Goal: Task Accomplishment & Management: Manage account settings

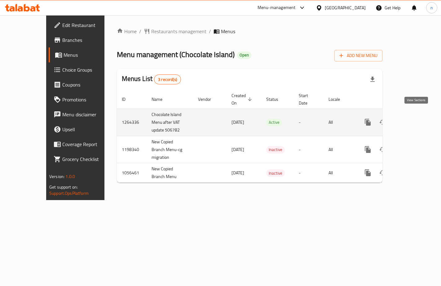
click at [416, 118] on icon "enhanced table" at bounding box center [412, 121] width 7 height 7
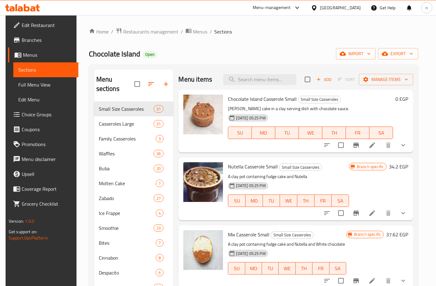
click at [28, 112] on span "Choice Groups" at bounding box center [48, 114] width 52 height 7
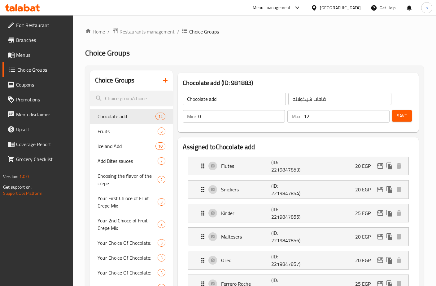
scroll to position [62, 0]
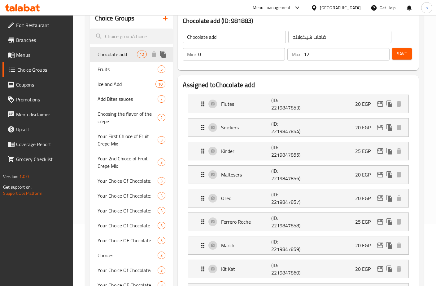
click at [112, 54] on span "Chocolate add" at bounding box center [117, 54] width 39 height 7
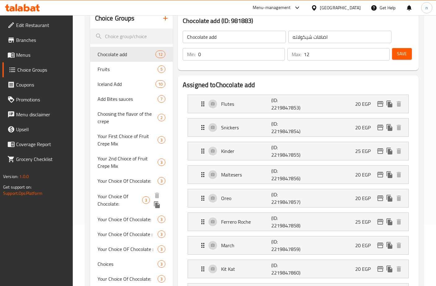
scroll to position [93, 0]
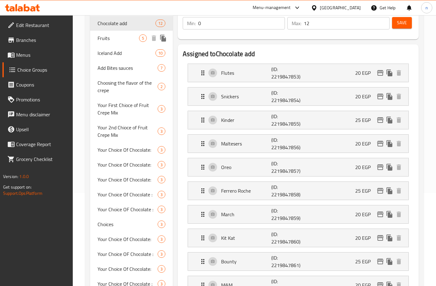
drag, startPoint x: 111, startPoint y: 37, endPoint x: 117, endPoint y: 113, distance: 75.8
click at [111, 37] on span "Fruits" at bounding box center [119, 37] width 42 height 7
type input "Fruits"
type input "فواكه"
type input "5"
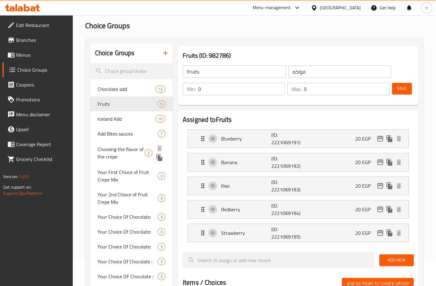
scroll to position [0, 0]
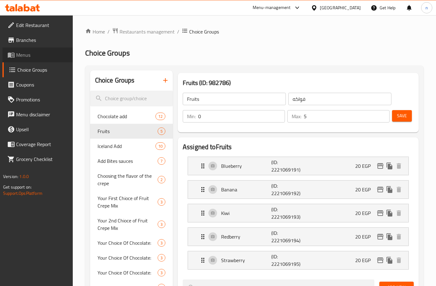
click at [31, 56] on span "Menus" at bounding box center [42, 54] width 52 height 7
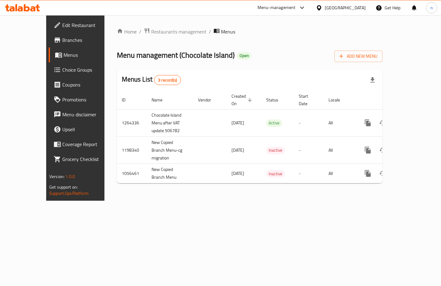
drag, startPoint x: 416, startPoint y: 116, endPoint x: 115, endPoint y: 4, distance: 320.7
click at [416, 119] on icon "enhanced table" at bounding box center [412, 122] width 7 height 7
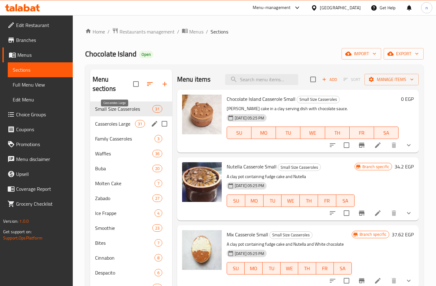
click at [116, 120] on span "Casseroles Large" at bounding box center [115, 123] width 40 height 7
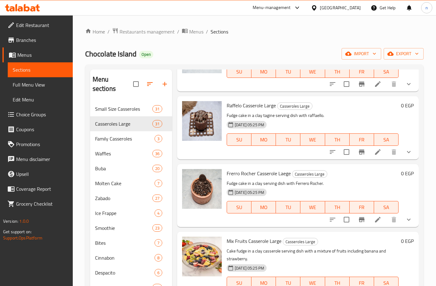
scroll to position [837, 0]
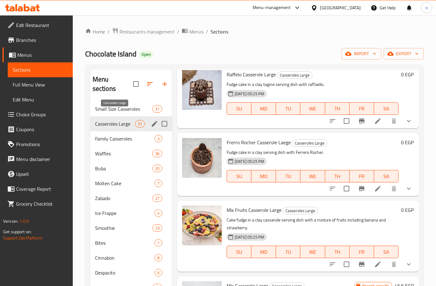
click at [108, 120] on span "Casseroles Large" at bounding box center [115, 123] width 40 height 7
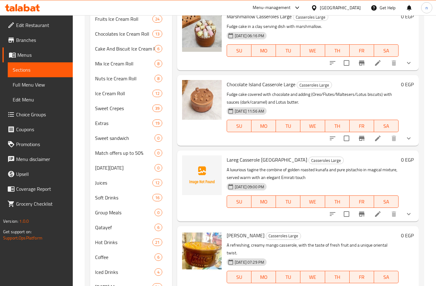
scroll to position [317, 0]
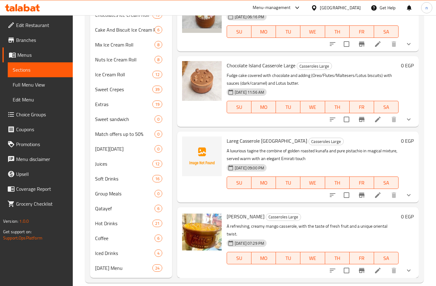
click at [247, 212] on span "[PERSON_NAME]" at bounding box center [246, 216] width 38 height 9
click at [206, 223] on img at bounding box center [202, 232] width 40 height 40
